Goal: Task Accomplishment & Management: Complete application form

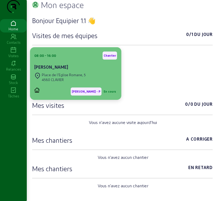
click at [56, 77] on div "Place de l'Eglise Romane, 5" at bounding box center [64, 74] width 44 height 5
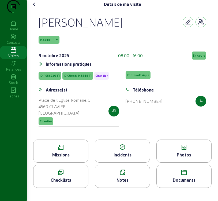
click at [66, 158] on div "Missions" at bounding box center [60, 154] width 55 height 6
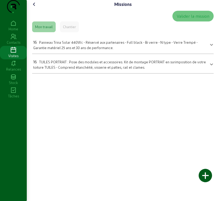
click at [35, 8] on icon at bounding box center [34, 4] width 6 height 6
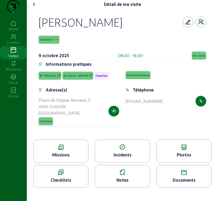
click at [51, 44] on span "145548-1-1" at bounding box center [49, 40] width 21 height 8
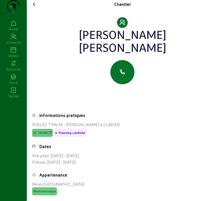
click at [35, 8] on icon at bounding box center [34, 4] width 6 height 6
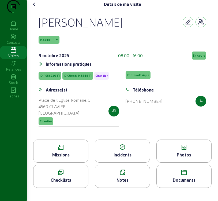
click at [36, 8] on icon at bounding box center [34, 4] width 6 height 6
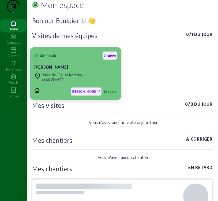
click at [67, 70] on div "[PERSON_NAME]" at bounding box center [75, 67] width 83 height 6
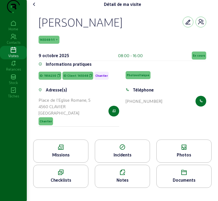
click at [188, 158] on div "Photos" at bounding box center [184, 154] width 55 height 6
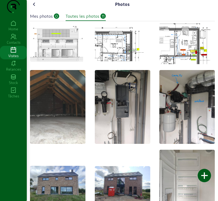
click at [35, 8] on icon at bounding box center [34, 4] width 6 height 6
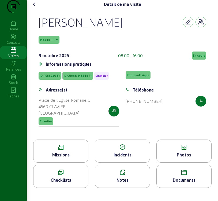
click at [35, 8] on icon at bounding box center [34, 4] width 6 height 6
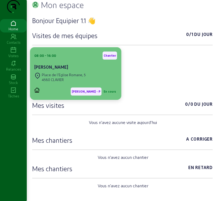
click at [82, 59] on div "08:00 - 16:00 Chantier" at bounding box center [75, 55] width 83 height 8
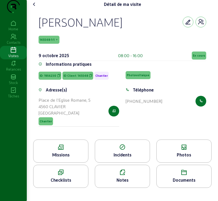
scroll to position [16, 0]
click at [82, 158] on div "Missions" at bounding box center [60, 154] width 55 height 6
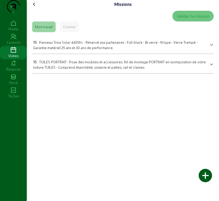
click at [37, 8] on icon at bounding box center [34, 4] width 6 height 6
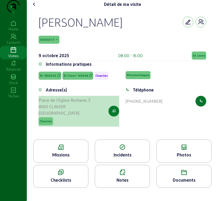
click at [115, 113] on icon "button" at bounding box center [113, 111] width 3 height 5
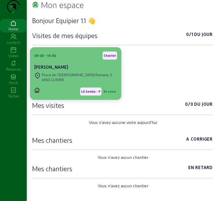
click at [50, 69] on cam-card-title "[PERSON_NAME]" at bounding box center [51, 66] width 34 height 5
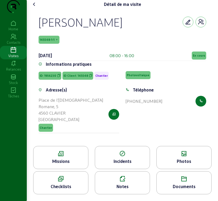
click at [62, 164] on div "Missions" at bounding box center [60, 161] width 55 height 6
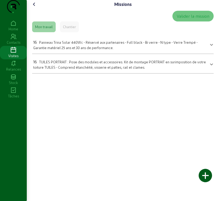
click at [71, 50] on span "Panneau Trina Solar 440Wc - Réservé aux partenaires - Full black - Bi verre - N…" at bounding box center [115, 44] width 165 height 9
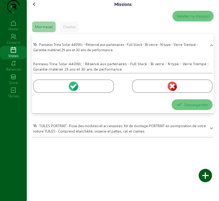
click at [74, 88] on icon at bounding box center [74, 86] width 5 height 5
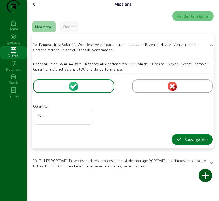
click at [192, 143] on div "Sauvegarder" at bounding box center [192, 139] width 32 height 6
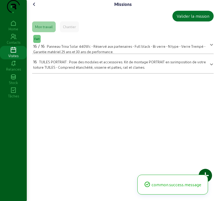
click at [66, 69] on span "TUILES PORTRAIT : Pose des modules et accessoires. Kit de montage PORTRAIT en s…" at bounding box center [119, 64] width 173 height 9
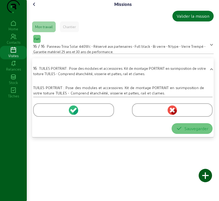
click at [74, 112] on icon at bounding box center [74, 109] width 5 height 5
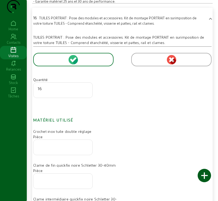
scroll to position [54, 0]
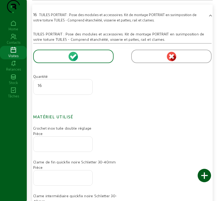
click at [70, 145] on input "number" at bounding box center [63, 142] width 50 height 6
type input "32"
click at [56, 185] on div at bounding box center [63, 177] width 50 height 15
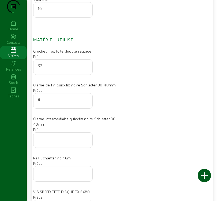
scroll to position [134, 0]
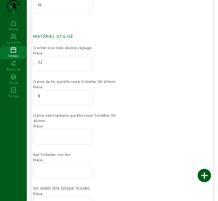
type input "8"
click at [61, 138] on input "number" at bounding box center [63, 135] width 50 height 6
type input "28"
click at [71, 172] on input "number" at bounding box center [63, 168] width 50 height 6
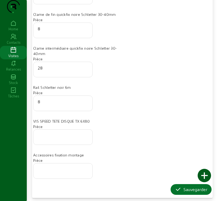
scroll to position [213, 0]
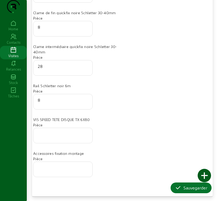
type input "8"
click at [53, 134] on input "number" at bounding box center [63, 133] width 50 height 6
type input "96"
click at [190, 187] on div "Sauvegarder" at bounding box center [191, 187] width 32 height 6
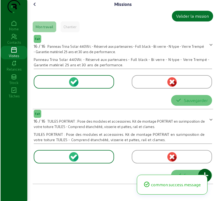
scroll to position [0, 0]
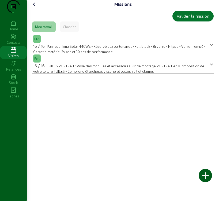
click at [36, 8] on icon at bounding box center [34, 4] width 6 height 6
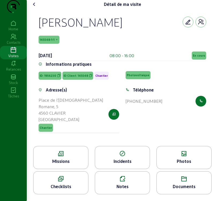
click at [188, 157] on icon at bounding box center [184, 153] width 55 height 6
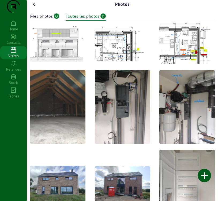
click at [53, 19] on div "Mes photos" at bounding box center [41, 16] width 23 height 6
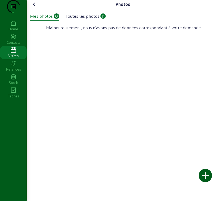
click at [207, 174] on div at bounding box center [205, 175] width 13 height 13
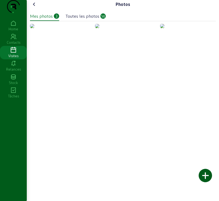
click at [203, 177] on div at bounding box center [205, 175] width 13 height 13
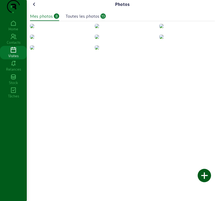
click at [34, 39] on img at bounding box center [32, 37] width 4 height 4
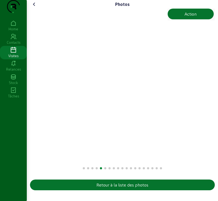
click at [29, 113] on div "Photos Action Retour à la liste des photos" at bounding box center [122, 96] width 191 height 192
click at [35, 8] on icon at bounding box center [34, 4] width 6 height 6
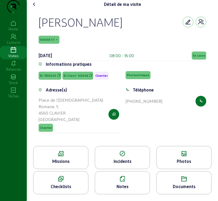
click at [174, 157] on icon at bounding box center [184, 153] width 55 height 6
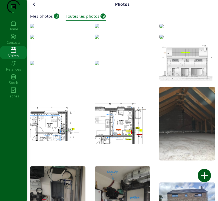
click at [47, 19] on div "Mes photos" at bounding box center [41, 16] width 23 height 6
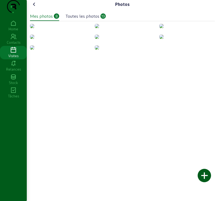
click at [34, 28] on img at bounding box center [32, 26] width 4 height 4
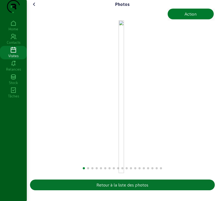
click at [193, 17] on div "Action" at bounding box center [191, 14] width 12 height 6
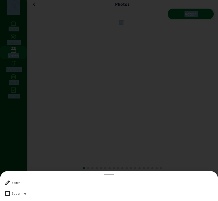
click at [193, 24] on div at bounding box center [109, 100] width 218 height 201
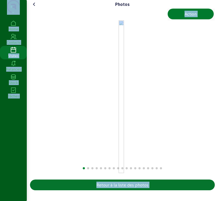
click at [195, 17] on div "Action" at bounding box center [191, 14] width 12 height 6
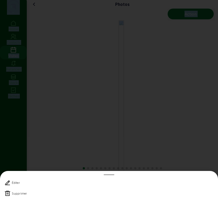
click at [7, 192] on icon at bounding box center [7, 193] width 6 height 6
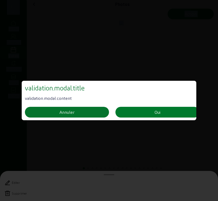
click at [154, 111] on button "Oui" at bounding box center [157, 112] width 84 height 11
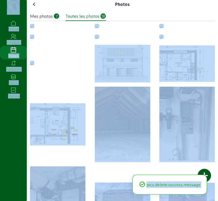
click at [34, 28] on img at bounding box center [32, 26] width 4 height 4
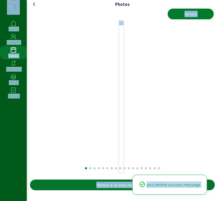
click at [196, 17] on div "Action" at bounding box center [191, 14] width 12 height 6
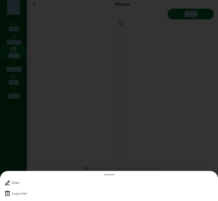
click at [9, 192] on icon at bounding box center [7, 193] width 6 height 6
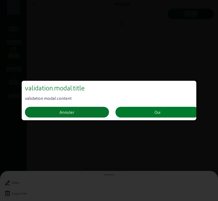
click at [143, 112] on button "Oui" at bounding box center [157, 112] width 84 height 11
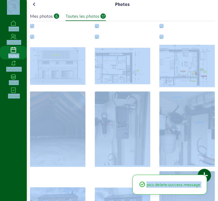
click at [34, 28] on img at bounding box center [32, 26] width 4 height 4
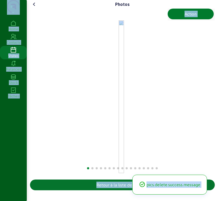
click at [181, 19] on button "Action" at bounding box center [191, 14] width 46 height 11
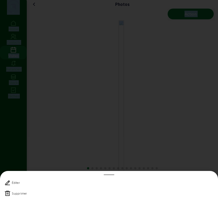
click at [10, 194] on icon at bounding box center [7, 193] width 6 height 6
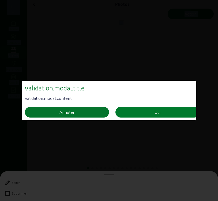
click at [165, 111] on button "Oui" at bounding box center [157, 112] width 84 height 11
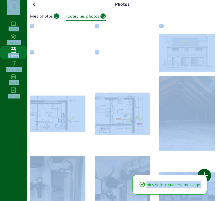
click at [34, 28] on img at bounding box center [32, 26] width 4 height 4
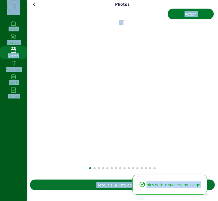
click at [198, 19] on button "Action" at bounding box center [191, 14] width 46 height 11
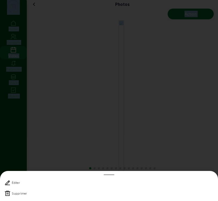
click at [6, 195] on icon at bounding box center [7, 193] width 6 height 6
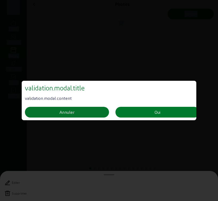
click at [137, 113] on button "Oui" at bounding box center [157, 112] width 84 height 11
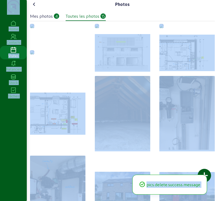
click at [34, 28] on img at bounding box center [32, 26] width 4 height 4
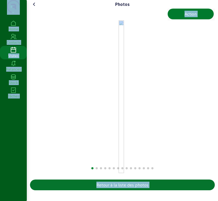
click at [190, 17] on div "Action" at bounding box center [191, 14] width 12 height 6
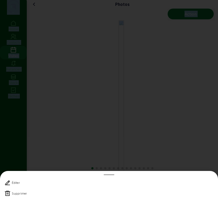
click at [8, 192] on icon at bounding box center [7, 193] width 6 height 6
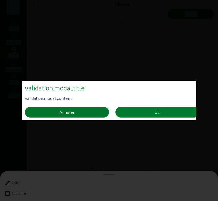
click at [165, 113] on button "Oui" at bounding box center [157, 112] width 84 height 11
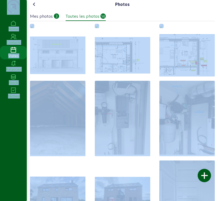
click at [34, 28] on img at bounding box center [32, 26] width 4 height 4
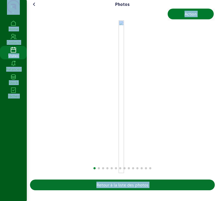
click at [189, 17] on div "Action" at bounding box center [191, 14] width 12 height 6
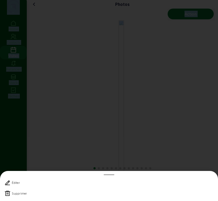
click at [6, 192] on icon at bounding box center [7, 193] width 6 height 6
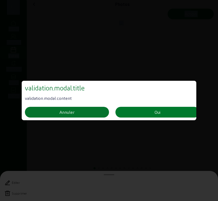
click at [153, 113] on button "Oui" at bounding box center [157, 112] width 84 height 11
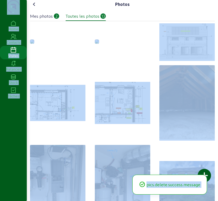
click at [34, 44] on img at bounding box center [32, 41] width 4 height 4
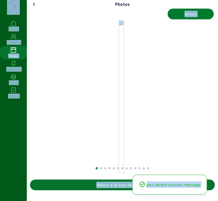
click at [200, 19] on button "Action" at bounding box center [191, 14] width 46 height 11
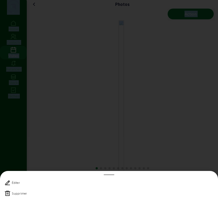
click at [8, 192] on icon at bounding box center [7, 193] width 6 height 6
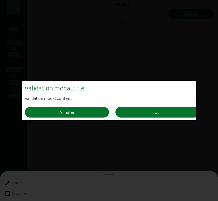
click at [8, 192] on div at bounding box center [109, 100] width 218 height 201
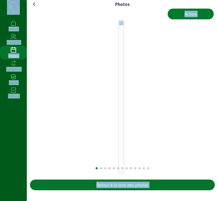
click at [197, 19] on button "Action" at bounding box center [191, 14] width 46 height 11
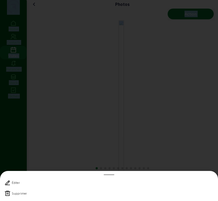
click at [6, 193] on icon at bounding box center [7, 193] width 6 height 6
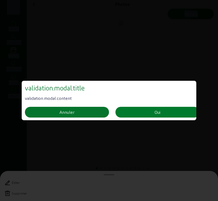
click at [136, 114] on button "Oui" at bounding box center [157, 112] width 84 height 11
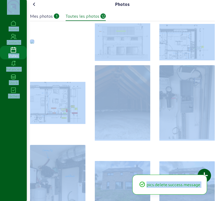
click at [34, 44] on img at bounding box center [32, 41] width 4 height 4
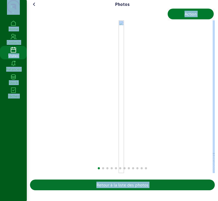
click at [190, 17] on div "Action" at bounding box center [191, 14] width 12 height 6
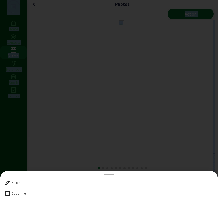
click at [6, 195] on icon at bounding box center [7, 193] width 6 height 6
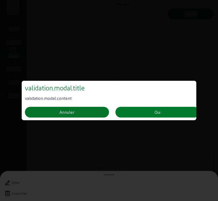
click at [142, 113] on button "Oui" at bounding box center [157, 112] width 84 height 11
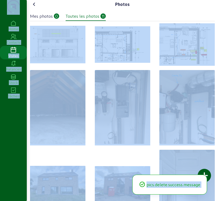
click at [46, 19] on div "Mes photos" at bounding box center [41, 16] width 23 height 6
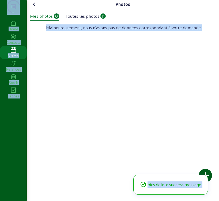
click at [46, 19] on div "Mes photos" at bounding box center [41, 16] width 23 height 6
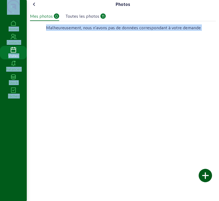
click at [208, 173] on div at bounding box center [205, 175] width 13 height 13
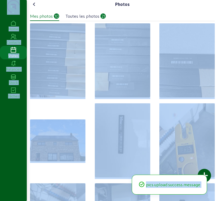
click at [57, 89] on img at bounding box center [57, 60] width 55 height 74
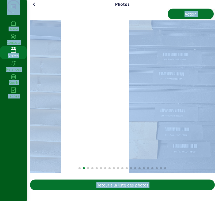
click at [62, 113] on div "1 / 21" at bounding box center [3, 96] width 183 height 152
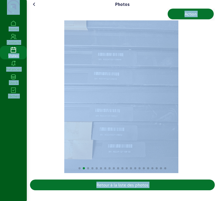
click at [0, 0] on slot at bounding box center [0, 0] width 0 height 0
click at [62, 113] on div "2 / 21" at bounding box center [121, 96] width 183 height 152
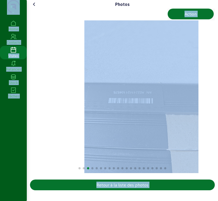
click at [15, 106] on div "Photos Action Retour à la liste des photos Home Contacts Visites Relances Stock…" at bounding box center [109, 100] width 218 height 201
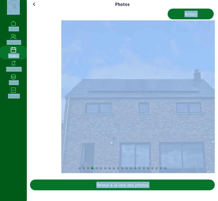
click at [3, 112] on div "Photos Action Retour à la liste des photos Home Contacts Visites Relances Stock…" at bounding box center [109, 100] width 218 height 201
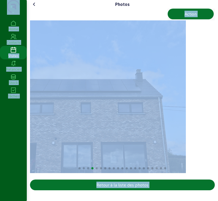
click at [123, 115] on img "4 / 21" at bounding box center [94, 96] width 183 height 152
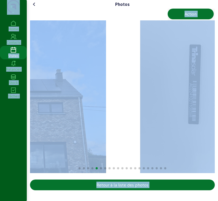
click at [43, 112] on img "4 / 21" at bounding box center [14, 96] width 183 height 152
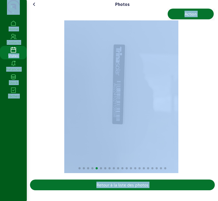
click at [95, 121] on img "5 / 21" at bounding box center [121, 96] width 114 height 152
click at [94, 121] on img "5 / 21" at bounding box center [121, 96] width 114 height 152
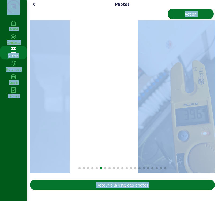
click at [0, 106] on html "Photos Action Retour à la liste des photos Home Contacts Visites Relances Stock…" at bounding box center [109, 100] width 218 height 201
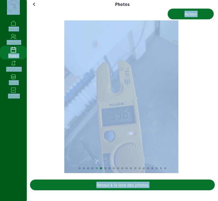
click at [0, 116] on html "Photos Action Retour à la liste des photos Home Contacts Visites Relances Stock…" at bounding box center [109, 100] width 218 height 201
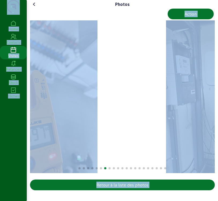
click at [40, 115] on img "7 / 21" at bounding box center [40, 96] width 114 height 152
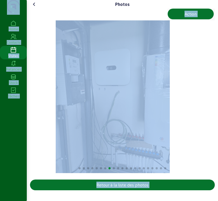
click at [17, 118] on div "Photos Action Retour à la liste des photos Home Contacts Visites Relances Stock…" at bounding box center [109, 100] width 218 height 201
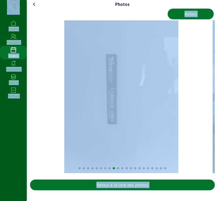
click at [179, 110] on img "9 / 21" at bounding box center [121, 96] width 114 height 152
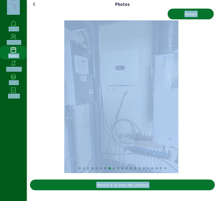
drag, startPoint x: 219, startPoint y: 111, endPoint x: 244, endPoint y: 117, distance: 25.5
click at [218, 117] on html "Photos Action Retour à la liste des photos Home Contacts Visites Relances Stock…" at bounding box center [109, 100] width 218 height 201
click at [179, 130] on img "8 / 21" at bounding box center [121, 96] width 114 height 152
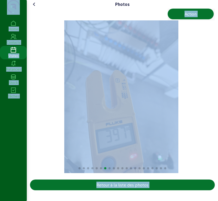
click at [218, 118] on html "Photos Action Retour à la liste des photos Home Contacts Visites Relances Stock…" at bounding box center [109, 100] width 218 height 201
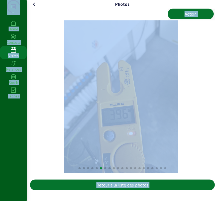
click at [179, 116] on img "6 / 21" at bounding box center [121, 96] width 114 height 152
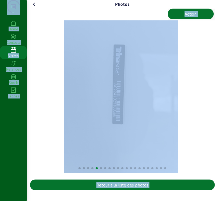
click at [218, 118] on html "Photos Action Retour à la liste des photos Home Contacts Visites Relances Stock…" at bounding box center [109, 100] width 218 height 201
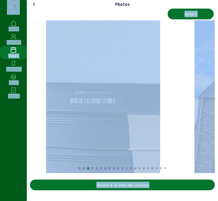
click at [218, 116] on html "Photos Action Retour à la liste des photos Home Contacts Visites Relances Stock…" at bounding box center [109, 100] width 218 height 201
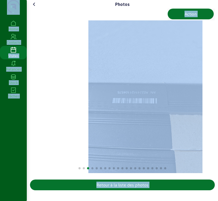
click at [203, 122] on img "3 / 21" at bounding box center [145, 96] width 114 height 152
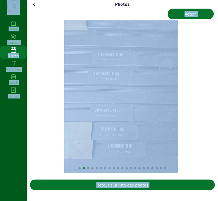
click at [179, 119] on img "2 / 21" at bounding box center [121, 96] width 114 height 152
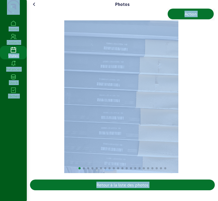
click at [217, 115] on div "Photos Action Retour à la liste des photos" at bounding box center [122, 96] width 191 height 192
click at [102, 118] on img "1 / 21" at bounding box center [121, 96] width 114 height 152
click at [76, 122] on img "1 / 21" at bounding box center [121, 96] width 114 height 152
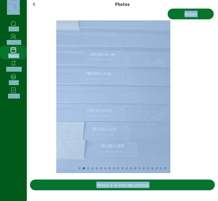
click at [83, 128] on img "2 / 21" at bounding box center [113, 96] width 114 height 152
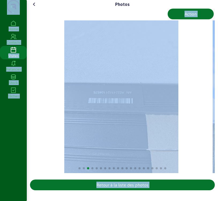
click at [107, 139] on img "3 / 21" at bounding box center [121, 96] width 114 height 152
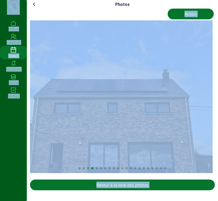
click at [171, 125] on img "4 / 21" at bounding box center [121, 96] width 183 height 152
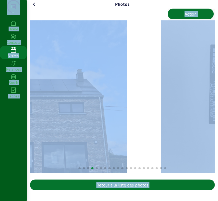
click at [55, 124] on img "4 / 21" at bounding box center [35, 96] width 183 height 152
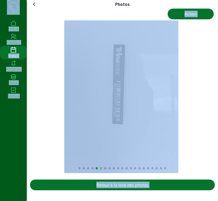
click at [156, 128] on img "5 / 21" at bounding box center [121, 96] width 114 height 152
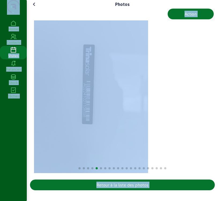
click at [50, 136] on img "5 / 21" at bounding box center [91, 96] width 114 height 152
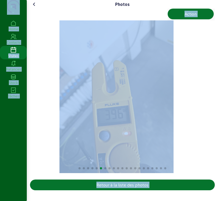
click at [74, 130] on img "6 / 21" at bounding box center [116, 96] width 114 height 152
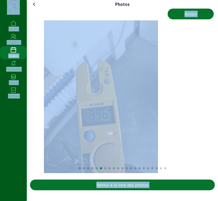
click at [62, 122] on img "6 / 21" at bounding box center [101, 96] width 114 height 152
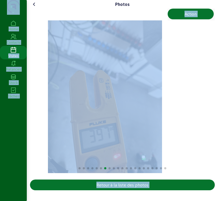
click at [58, 133] on img "7 / 21" at bounding box center [105, 96] width 114 height 152
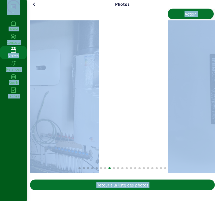
click at [66, 132] on img "8 / 21" at bounding box center [42, 96] width 114 height 152
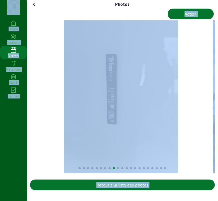
click at [149, 134] on img "9 / 21" at bounding box center [121, 96] width 114 height 152
click at [112, 137] on img "9 / 21" at bounding box center [121, 96] width 114 height 152
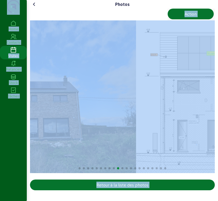
click at [80, 139] on img "10 / 21" at bounding box center [44, 96] width 183 height 152
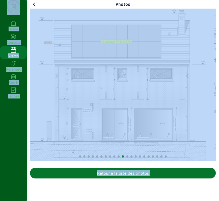
click at [107, 123] on img "11 / 21" at bounding box center [122, 85] width 184 height 152
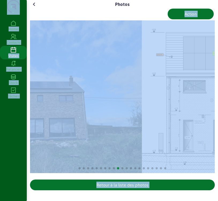
click at [218, 124] on html "Photos Action Retour à la liste des photos Home Contacts Visites Relances Stock…" at bounding box center [109, 100] width 218 height 201
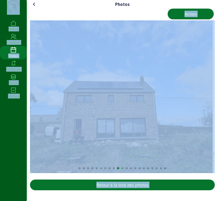
click at [36, 8] on icon at bounding box center [34, 4] width 6 height 6
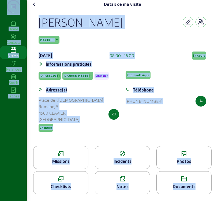
click at [68, 164] on div "Missions" at bounding box center [60, 161] width 55 height 6
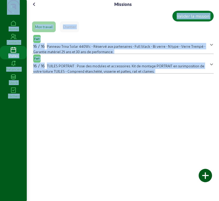
click at [204, 177] on div at bounding box center [205, 175] width 13 height 13
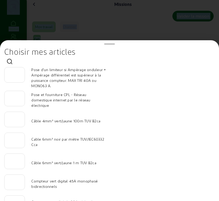
click at [16, 163] on input "number" at bounding box center [15, 159] width 12 height 6
type input "20"
click at [16, 142] on input "number" at bounding box center [15, 138] width 12 height 6
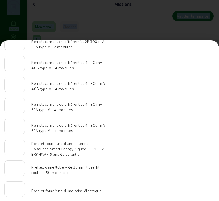
scroll to position [555, 0]
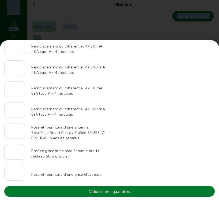
type input "80"
click at [133, 190] on button "Valider mes quantités" at bounding box center [109, 191] width 211 height 11
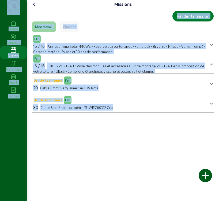
click at [196, 19] on div "Valider la mission" at bounding box center [193, 16] width 33 height 6
